Goal: Find specific page/section: Find specific page/section

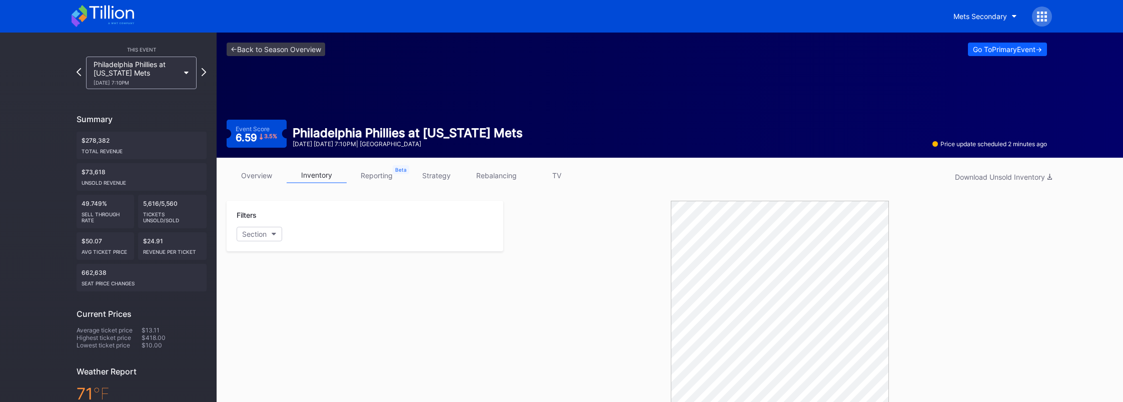
scroll to position [133, 0]
click at [80, 73] on icon at bounding box center [79, 72] width 6 height 10
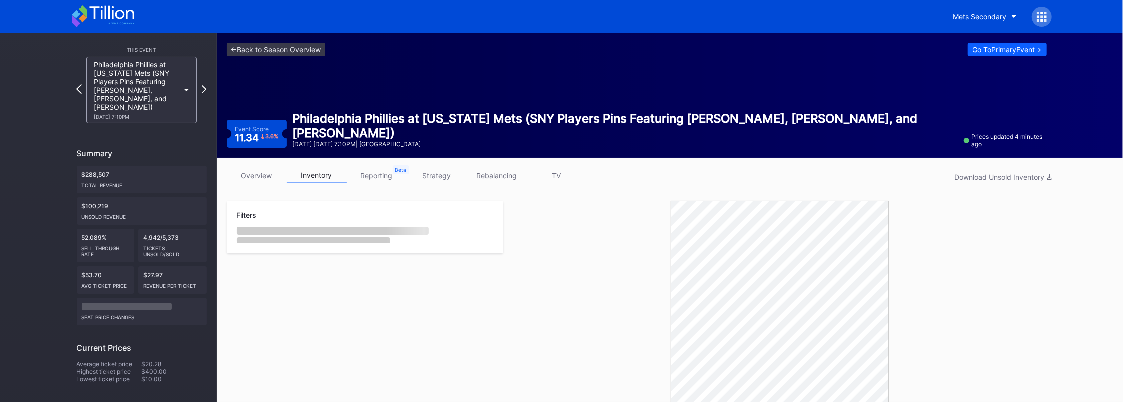
click at [79, 84] on icon at bounding box center [79, 89] width 6 height 10
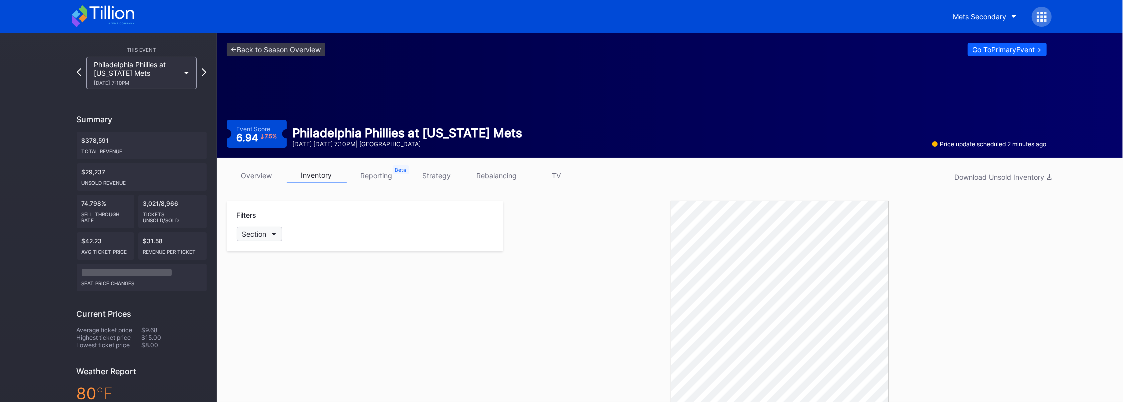
click at [271, 234] on button "Section" at bounding box center [260, 234] width 46 height 15
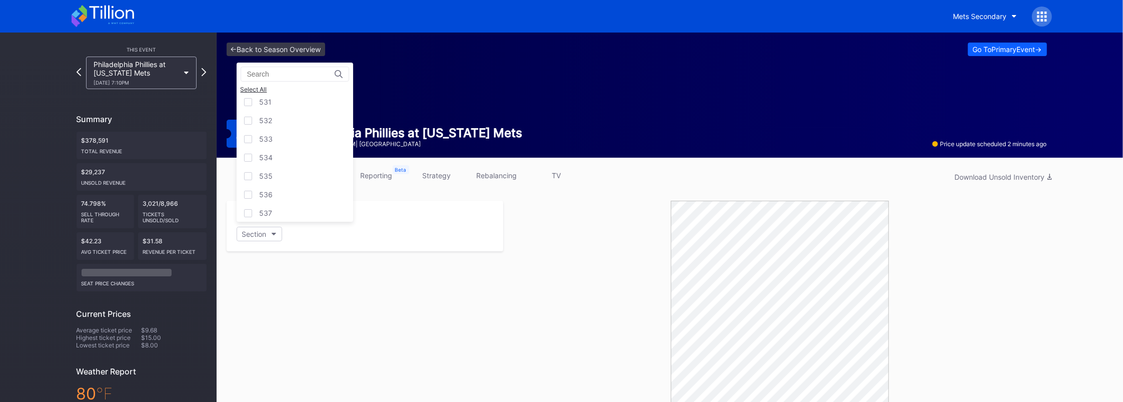
scroll to position [679, 0]
